Goal: Find contact information: Find contact information

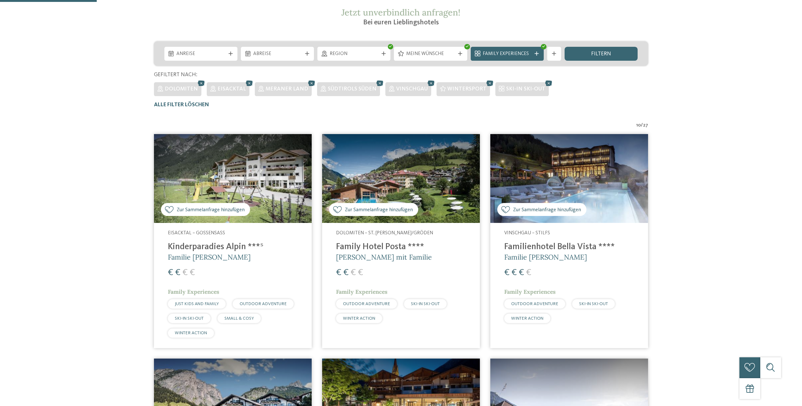
scroll to position [158, 0]
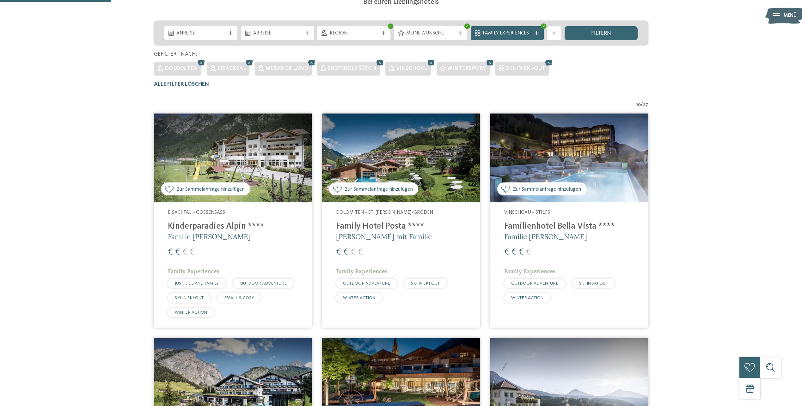
drag, startPoint x: 418, startPoint y: 152, endPoint x: 448, endPoint y: 163, distance: 31.9
click at [418, 152] on img at bounding box center [401, 158] width 158 height 89
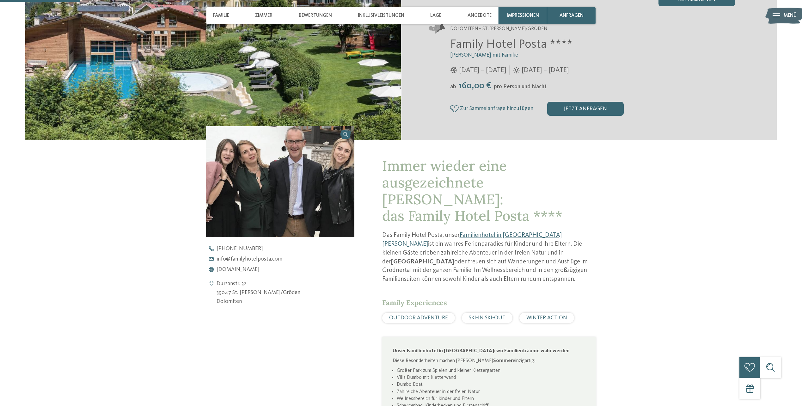
scroll to position [221, 0]
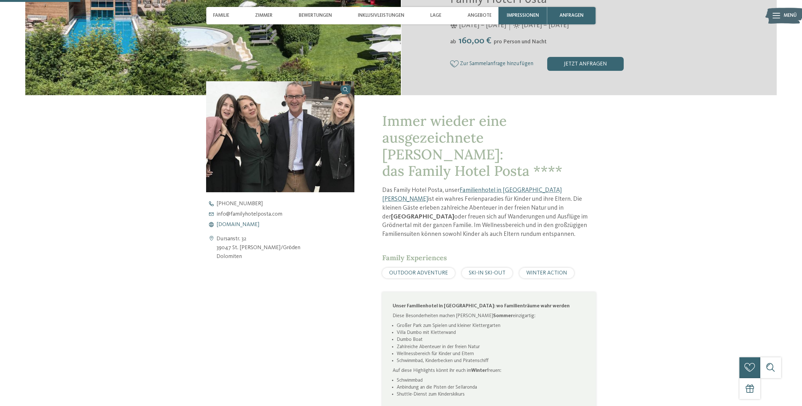
click at [260, 225] on span "www.familyhotelposta.com" at bounding box center [238, 225] width 43 height 6
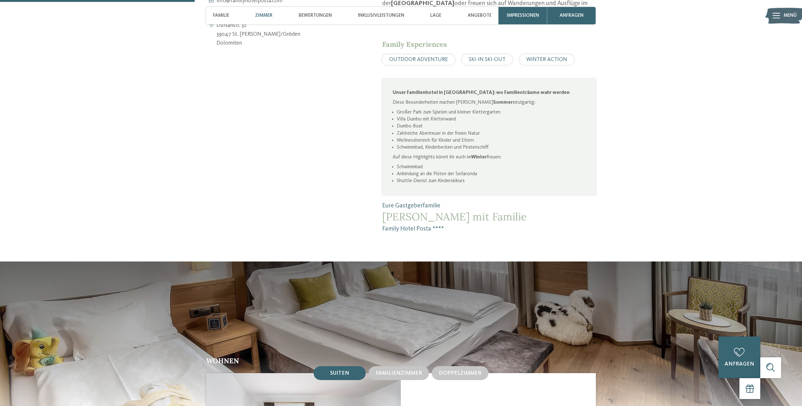
scroll to position [538, 0]
